Goal: Entertainment & Leisure: Consume media (video, audio)

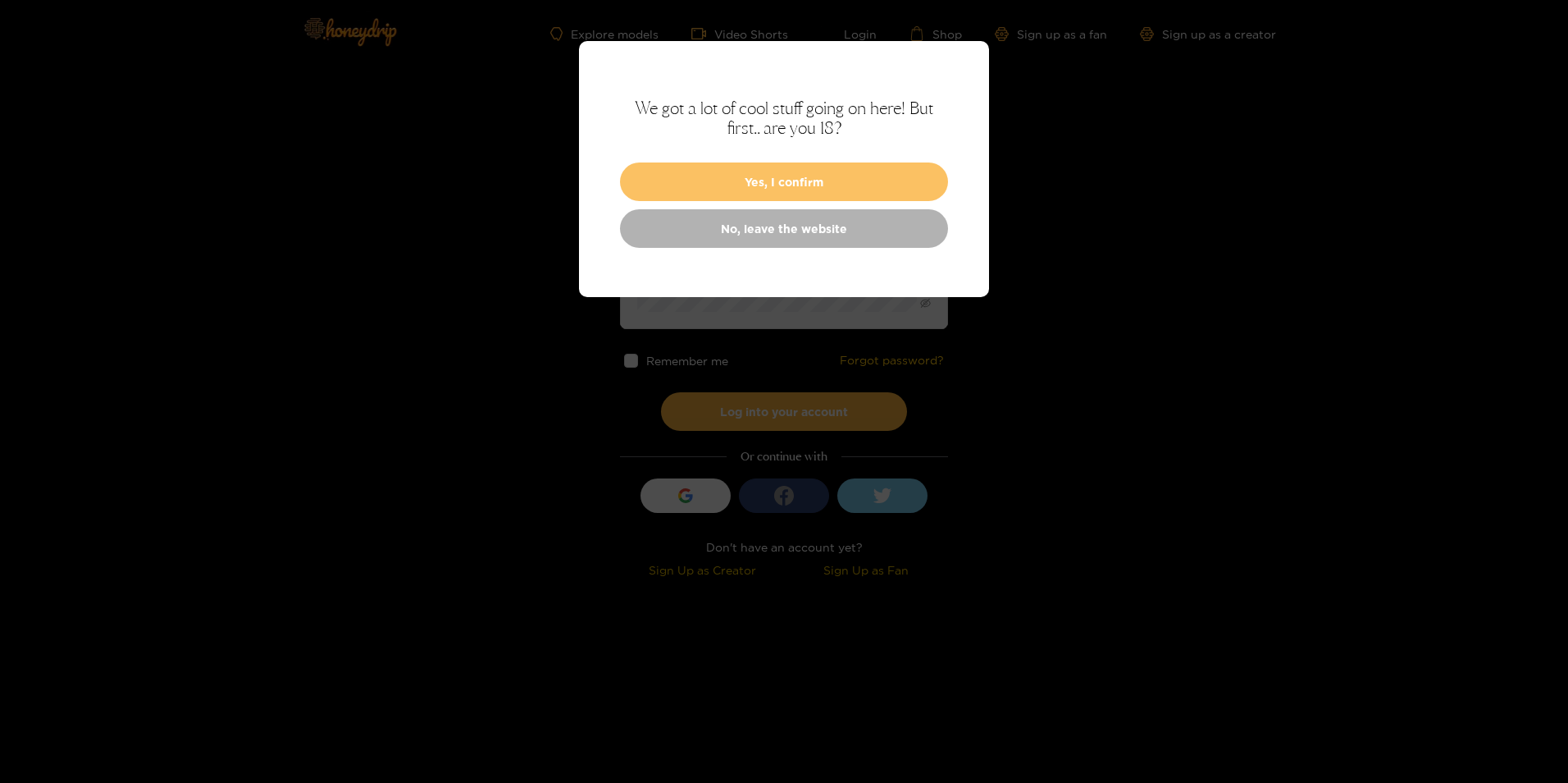
click at [861, 175] on button "Yes, I confirm" at bounding box center [784, 182] width 328 height 39
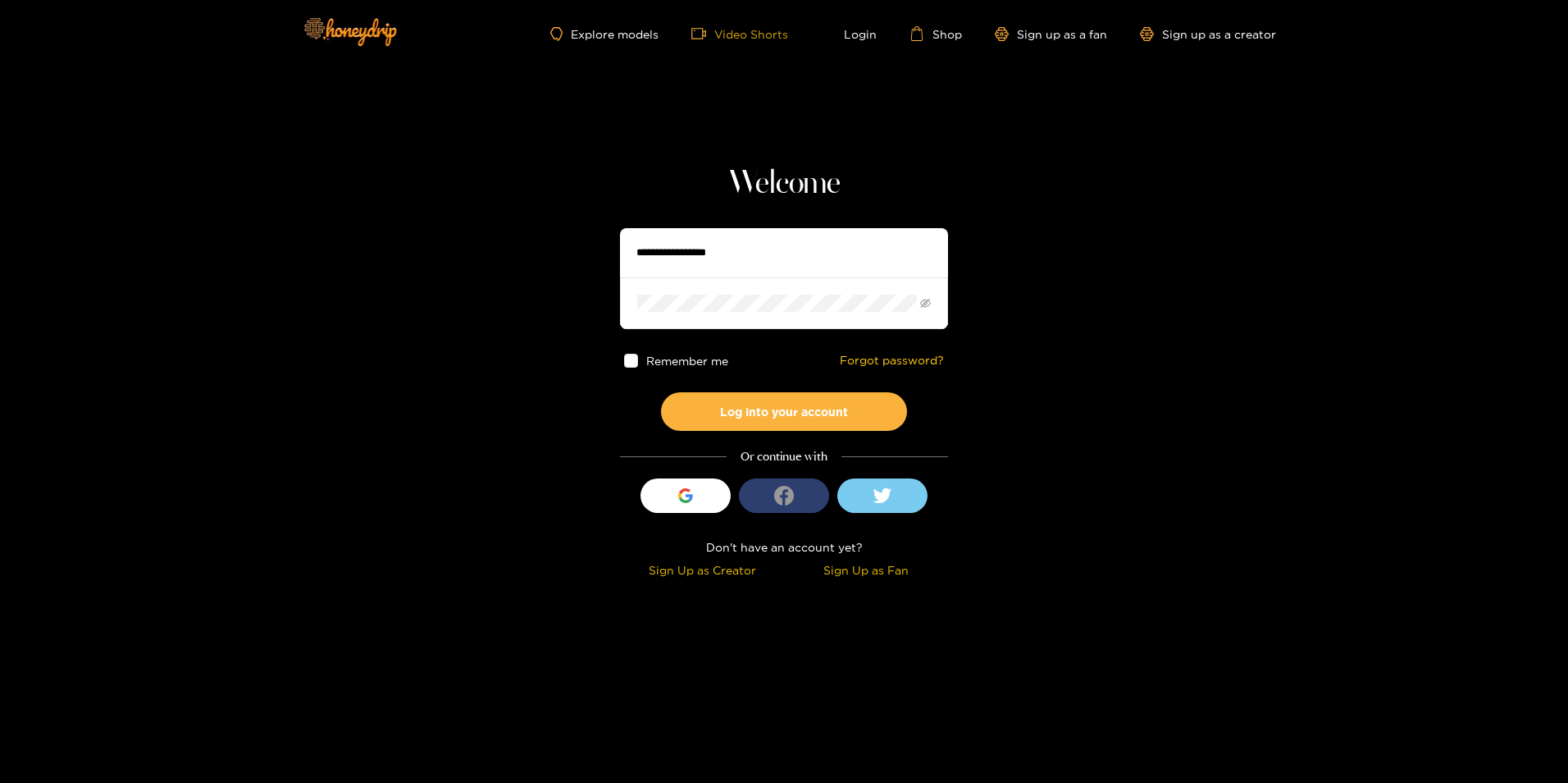
click at [749, 38] on link "Video Shorts" at bounding box center [740, 33] width 97 height 14
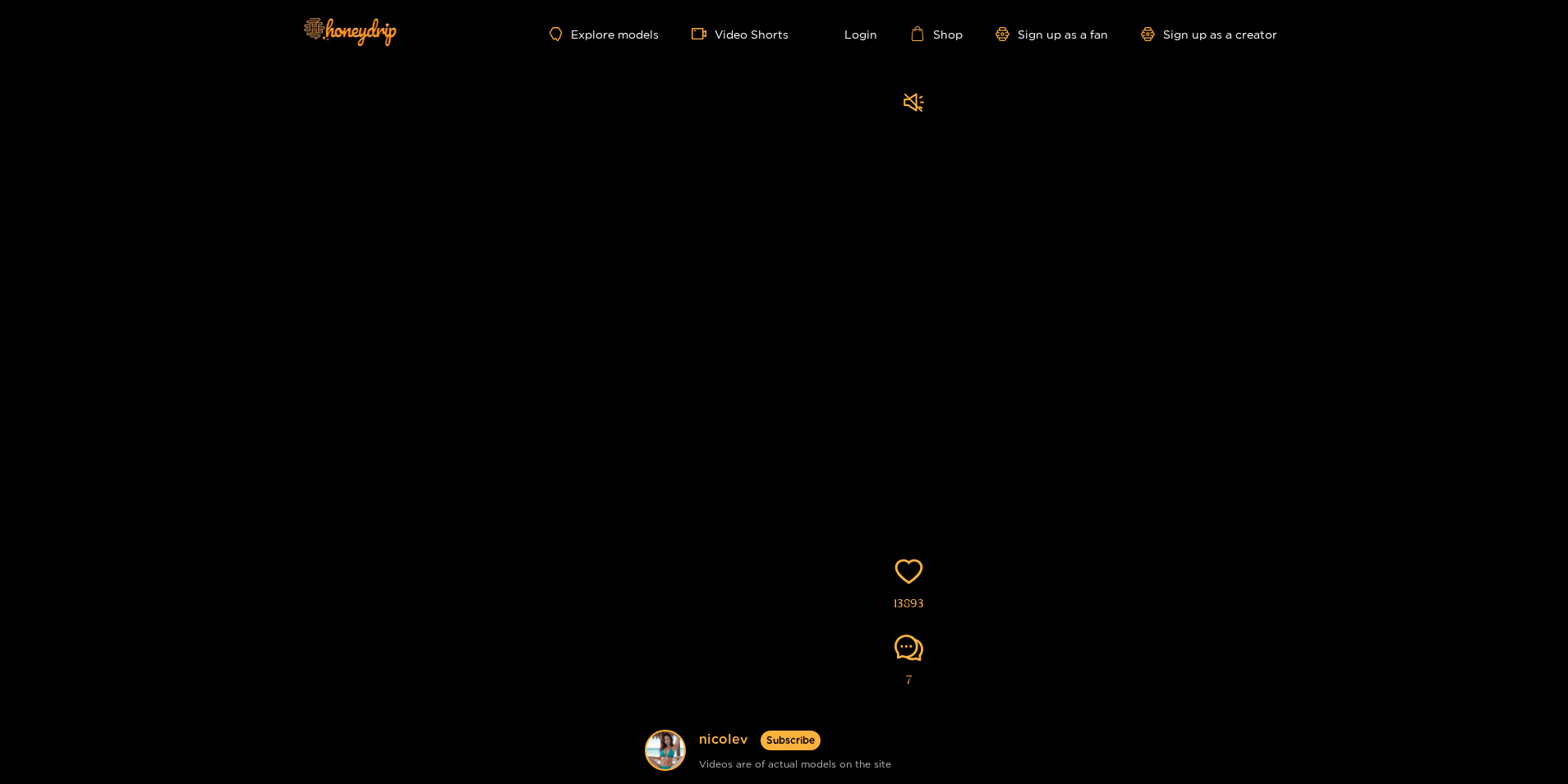
click at [911, 101] on div at bounding box center [913, 104] width 20 height 25
click at [784, 345] on video at bounding box center [784, 458] width 312 height 767
click at [709, 38] on span "video-camera" at bounding box center [703, 33] width 23 height 14
click at [619, 36] on link "Explore models" at bounding box center [604, 34] width 108 height 14
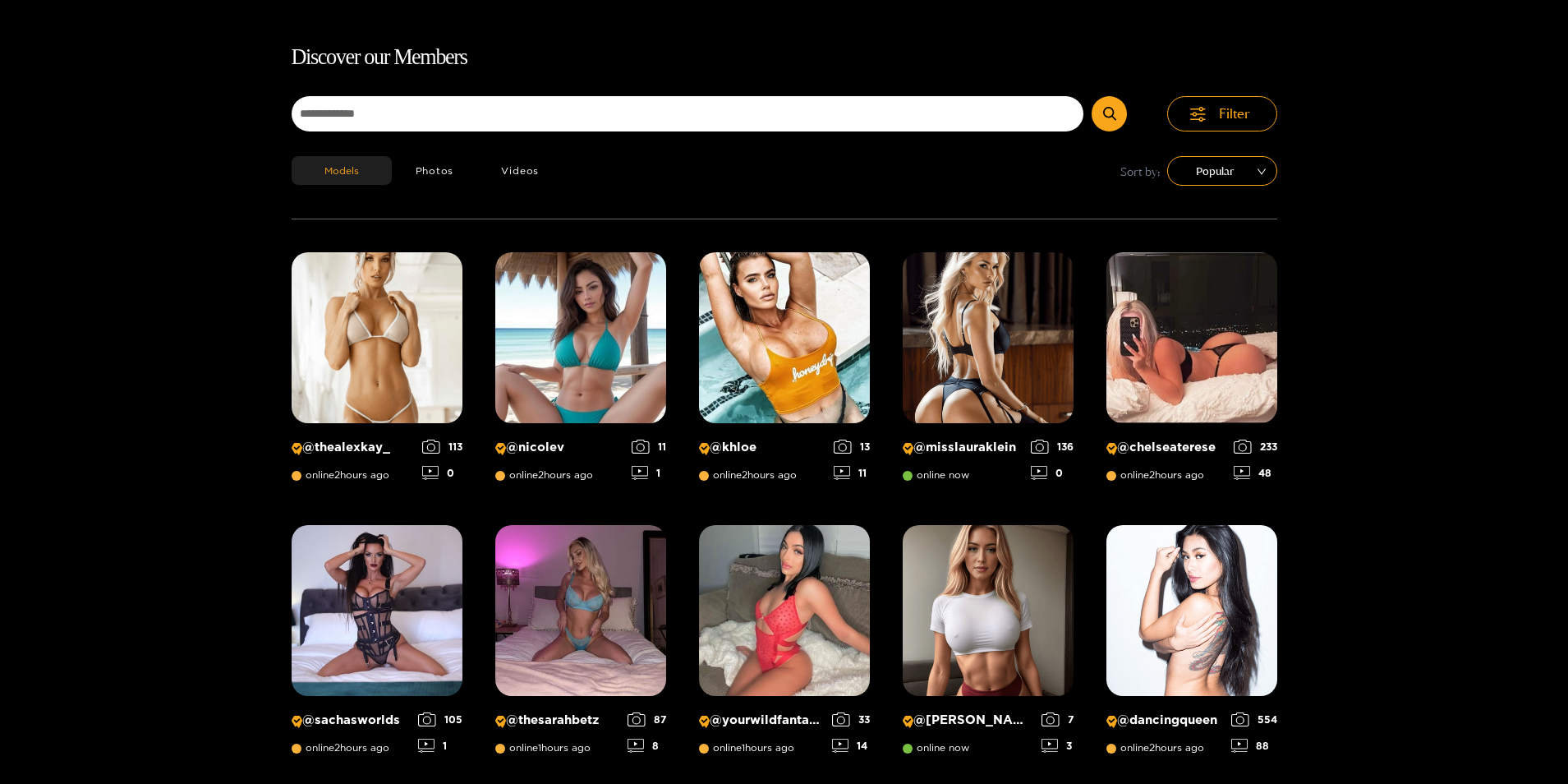
scroll to position [105, 0]
